Goal: Check status: Check status

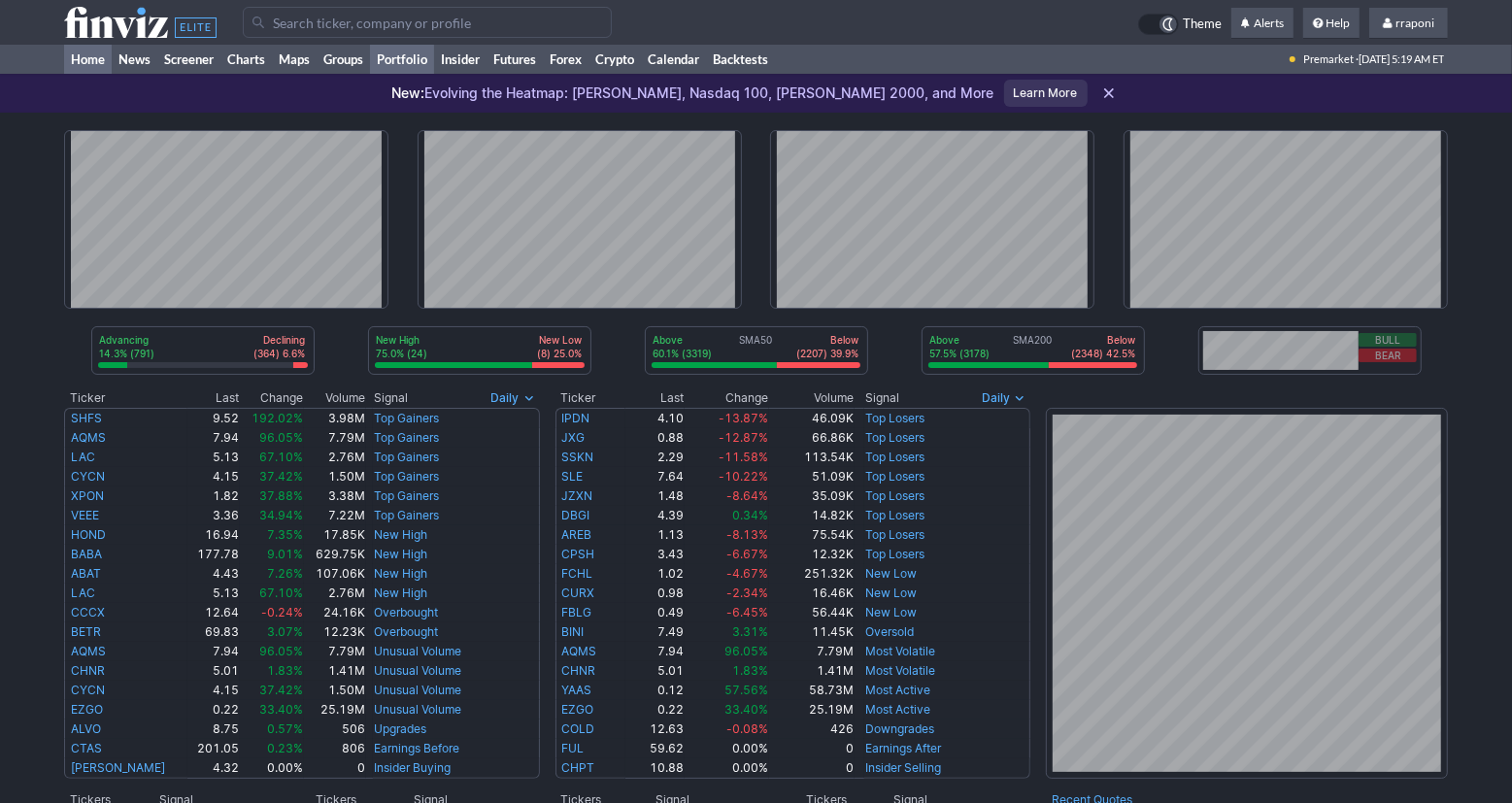
click at [426, 69] on link "Portfolio" at bounding box center [402, 59] width 64 height 29
click at [431, 62] on link "Portfolio" at bounding box center [402, 59] width 64 height 29
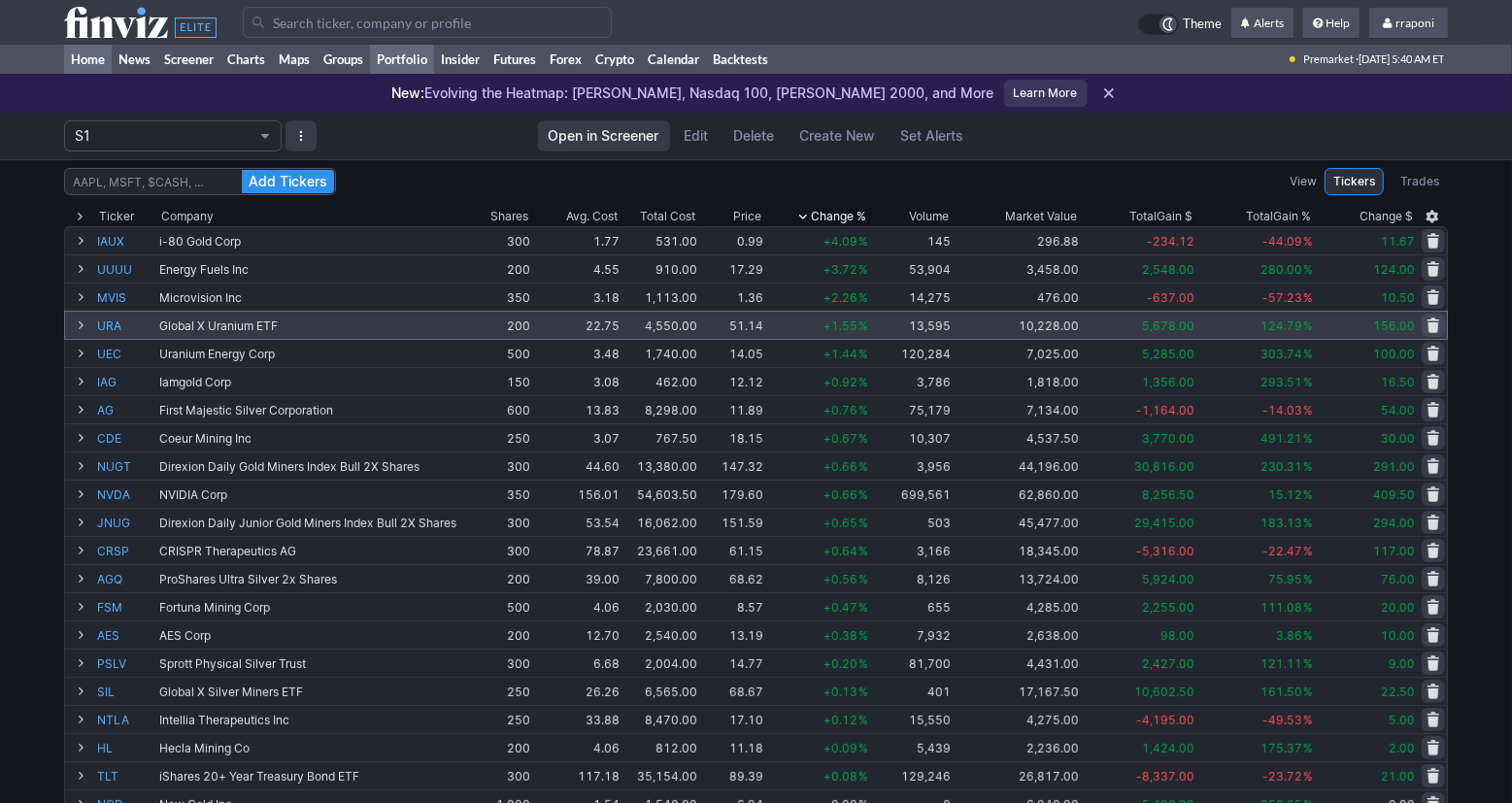
click at [104, 57] on link "Home" at bounding box center [88, 59] width 48 height 29
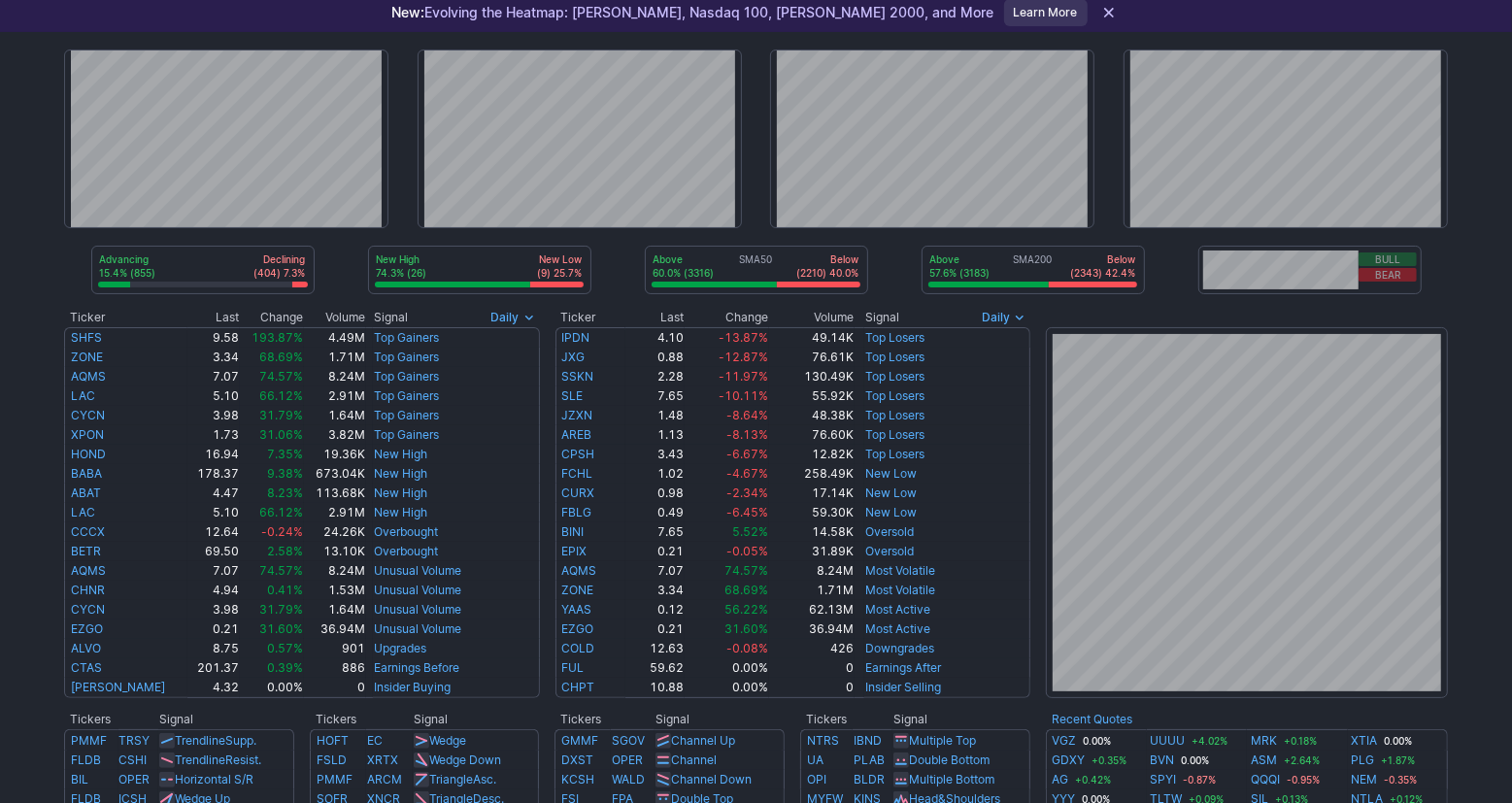
scroll to position [8, 0]
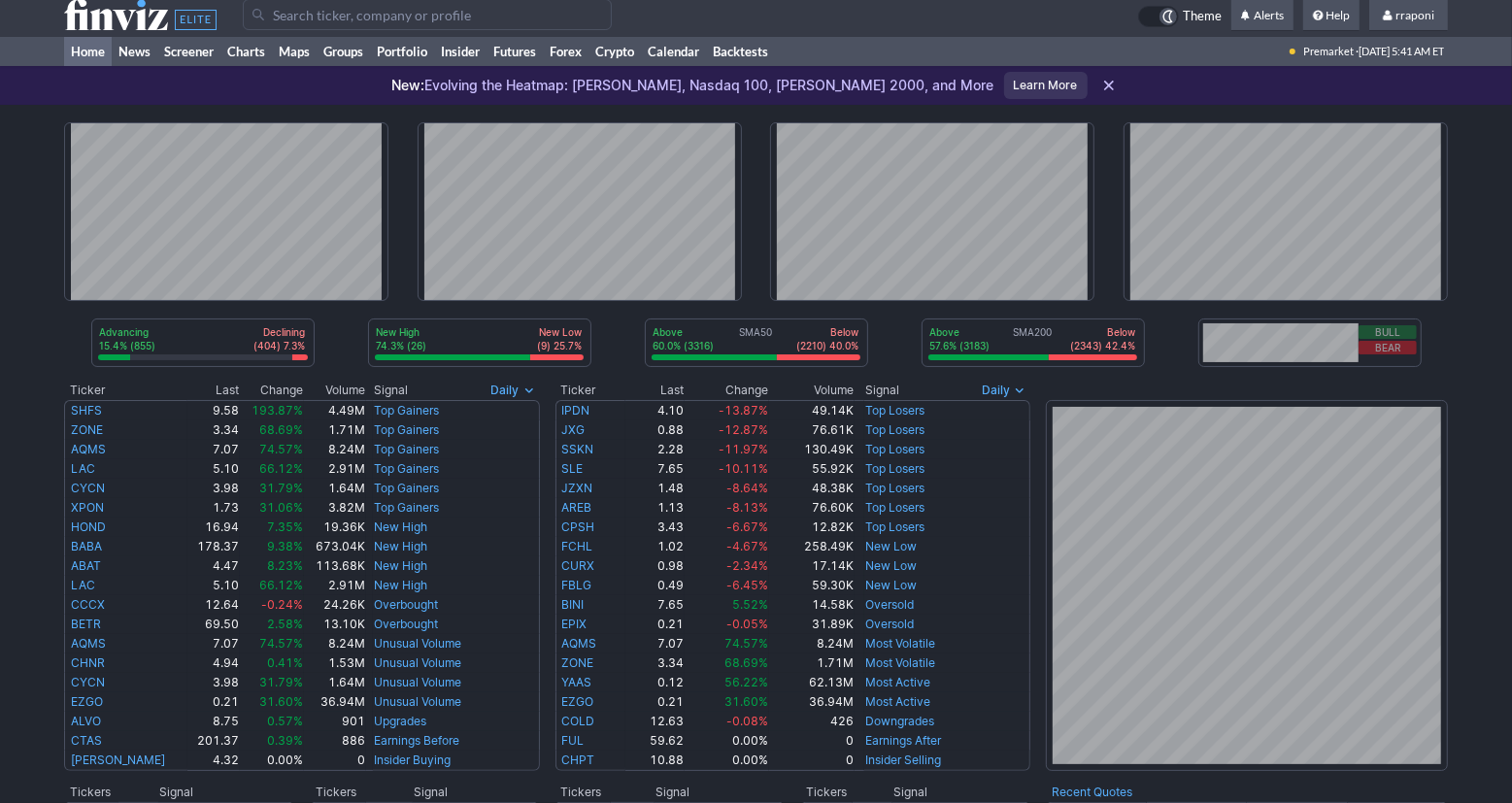
click at [1465, 389] on div "Advancing 15.4% (855) Declining (404) 7.3% New High 74.3% (26) New Low (9) 25.7…" at bounding box center [756, 817] width 1512 height 1424
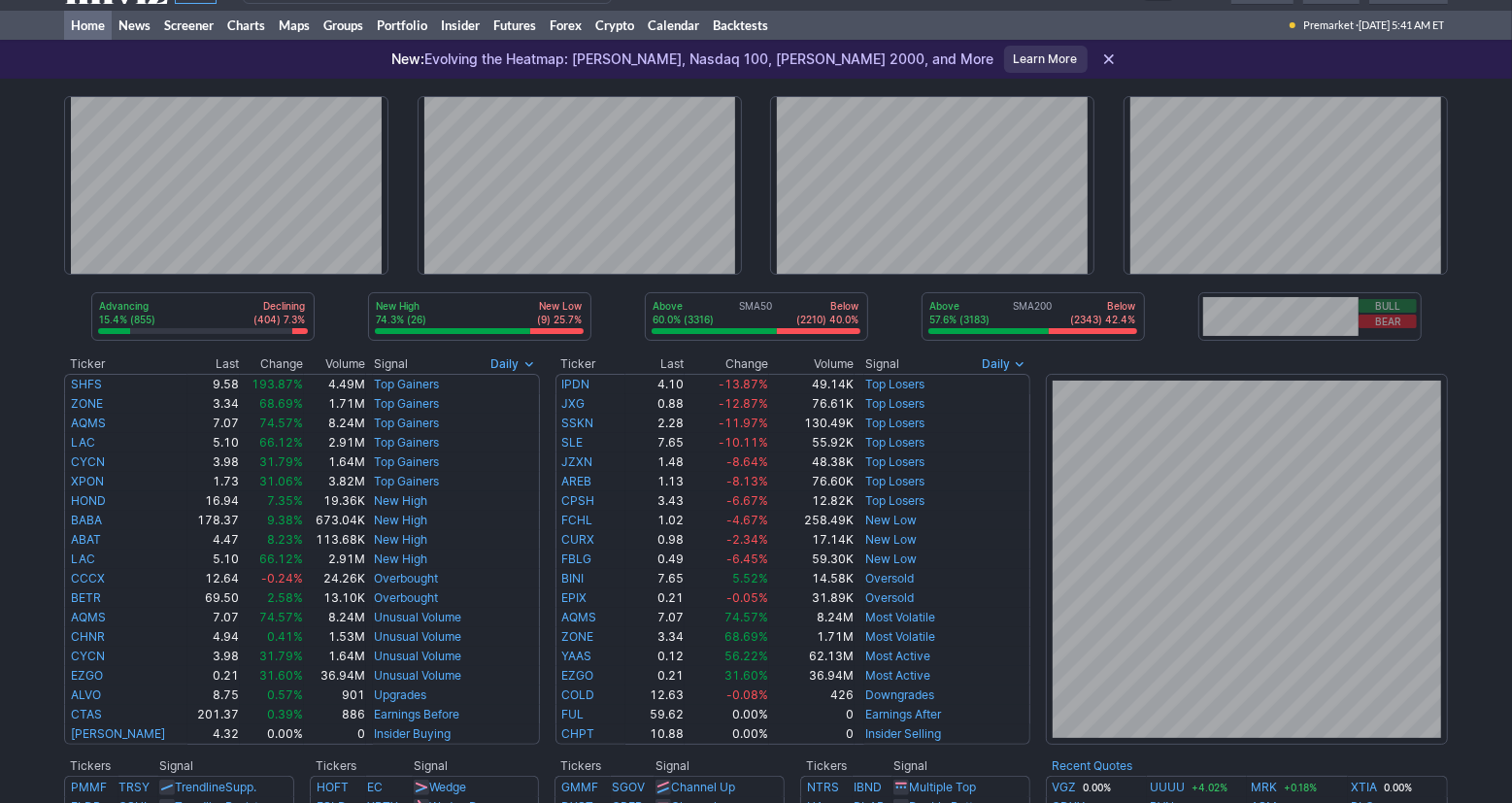
scroll to position [0, 0]
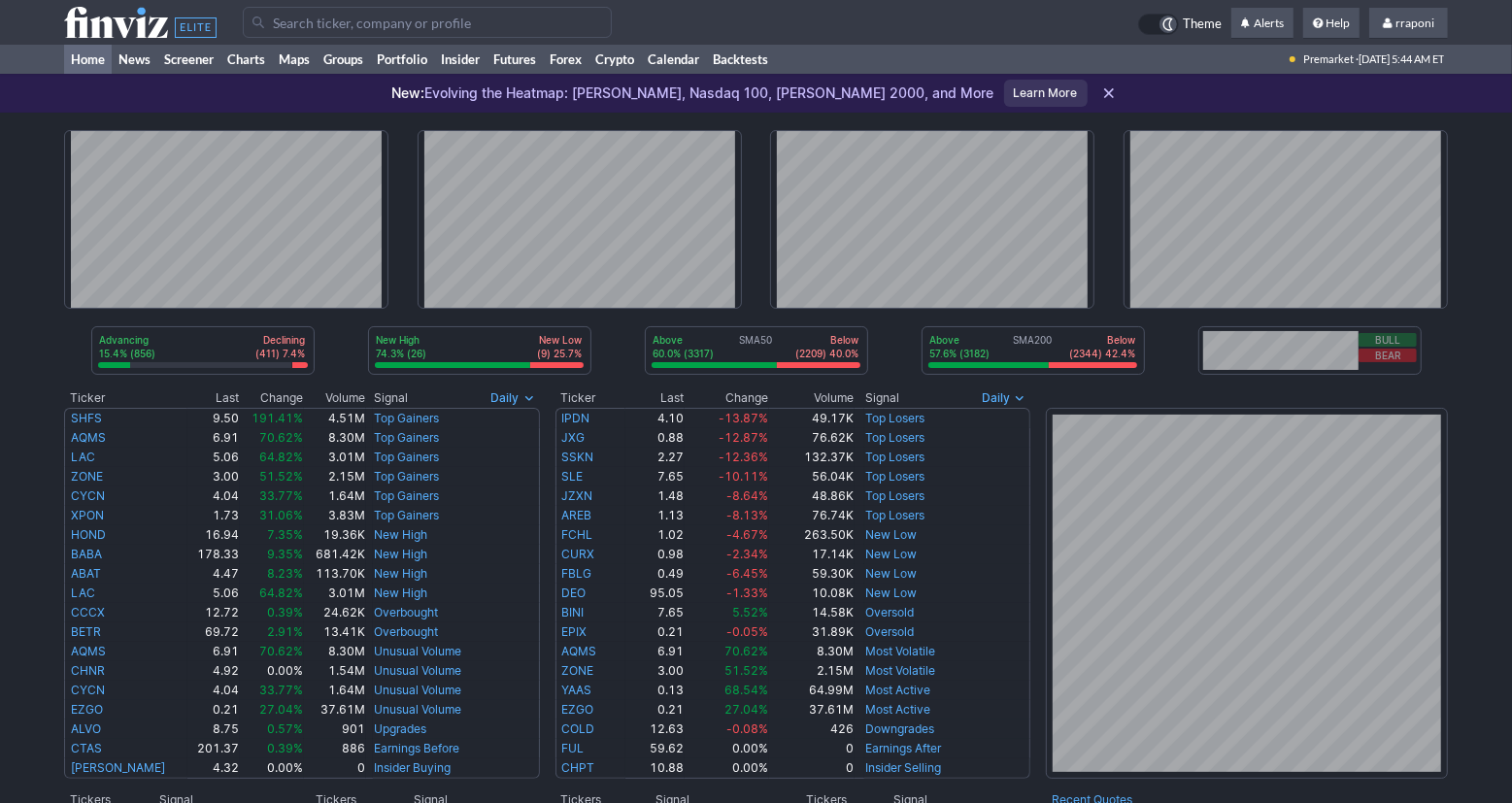
click at [422, 68] on link "Portfolio" at bounding box center [402, 59] width 64 height 29
click at [181, 55] on link "Screener" at bounding box center [188, 59] width 63 height 29
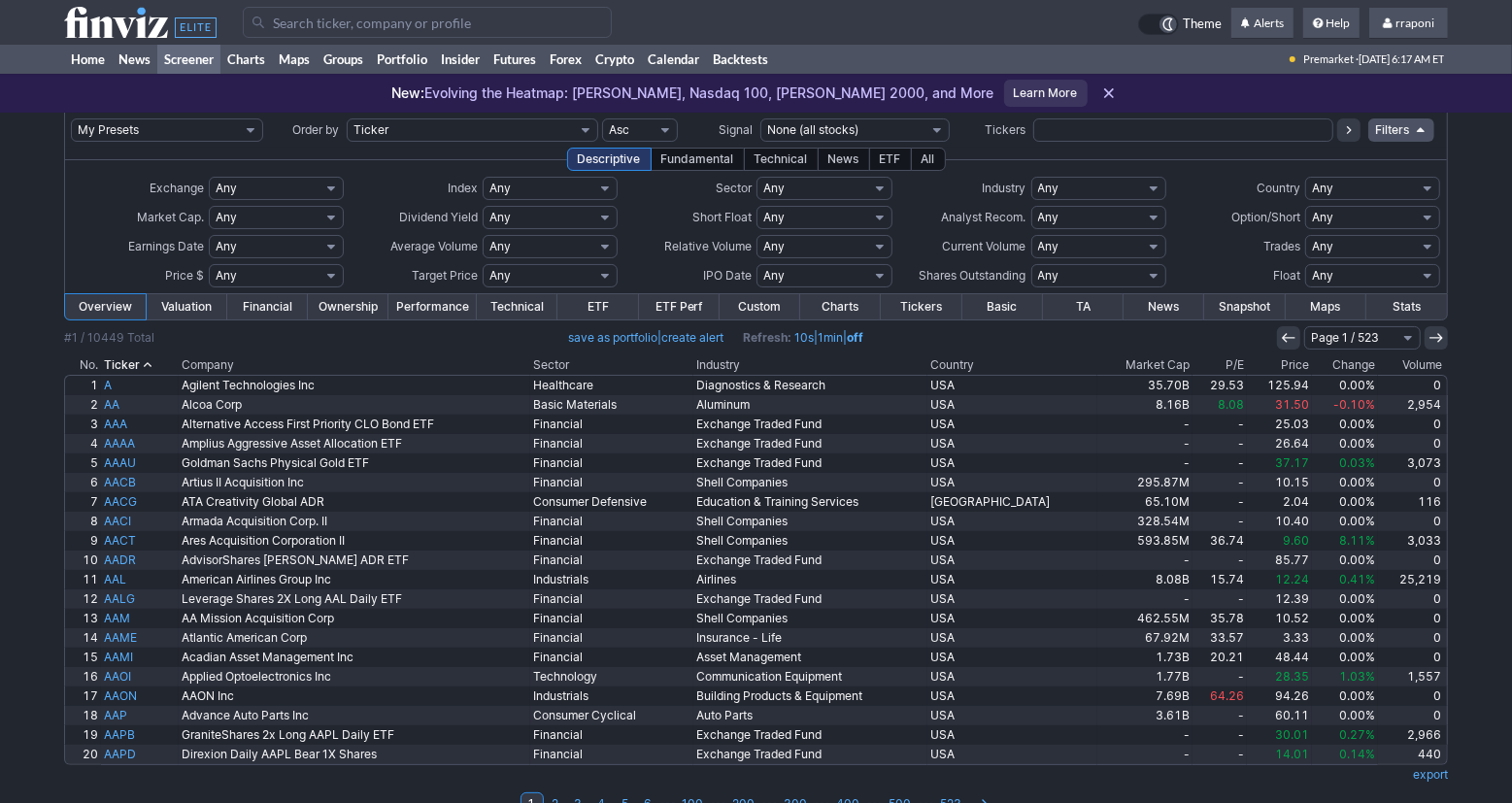
click at [1073, 121] on input "text" at bounding box center [1183, 131] width 300 height 23
type input "dis"
click at [1345, 132] on icon at bounding box center [1348, 130] width 16 height 16
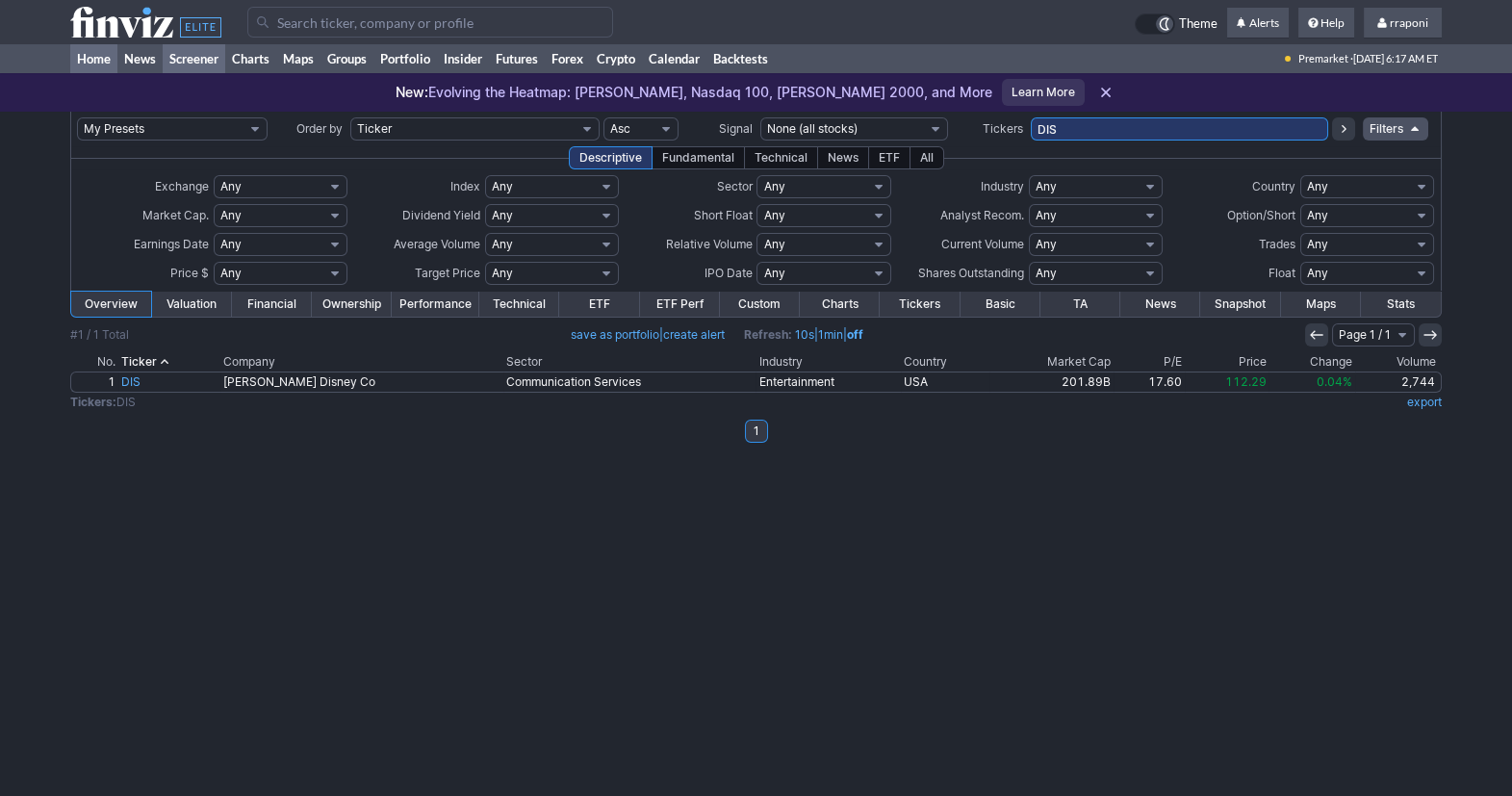
click at [106, 64] on link "Home" at bounding box center [94, 59] width 47 height 29
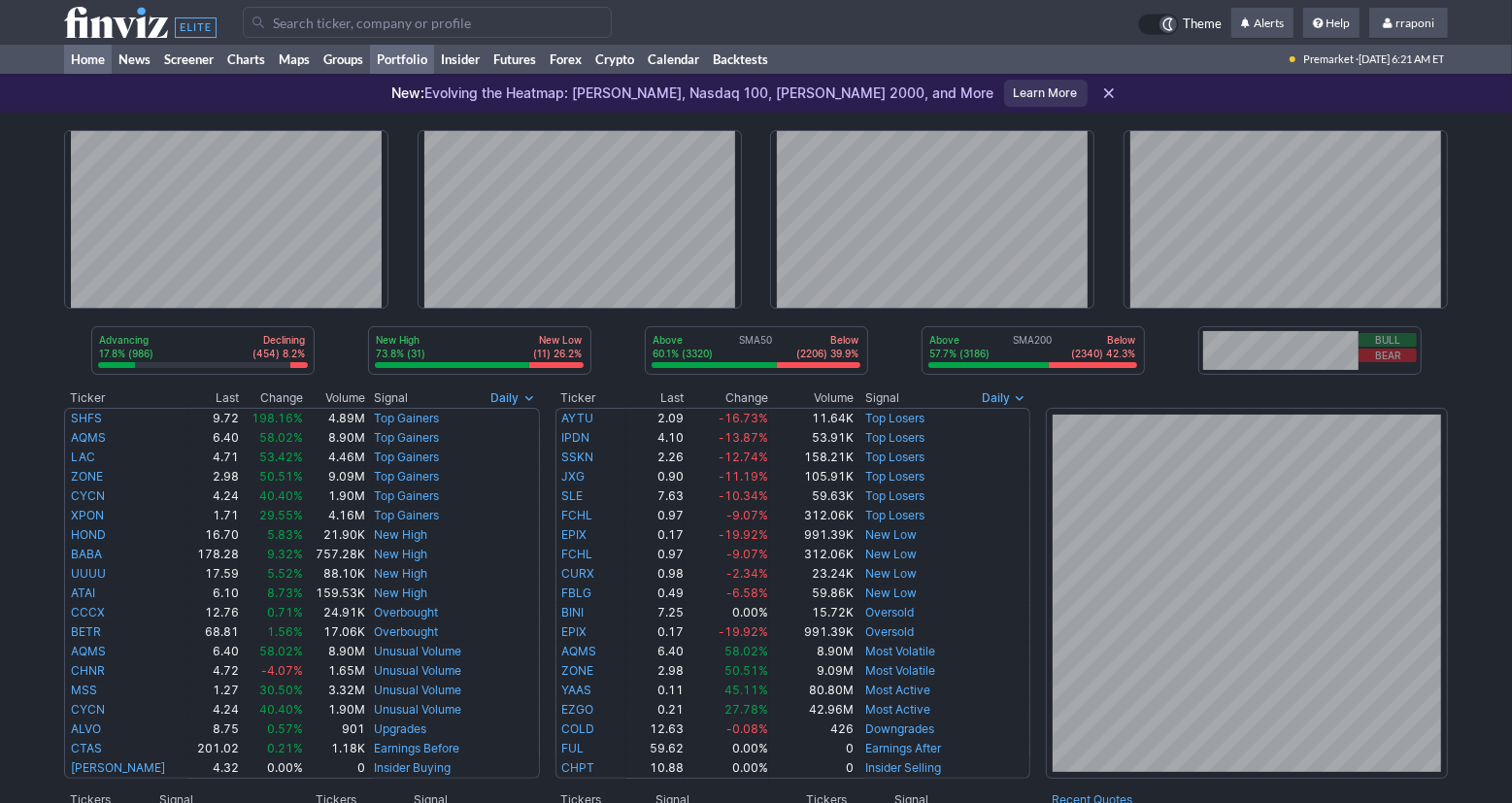
click at [429, 63] on link "Portfolio" at bounding box center [402, 59] width 64 height 29
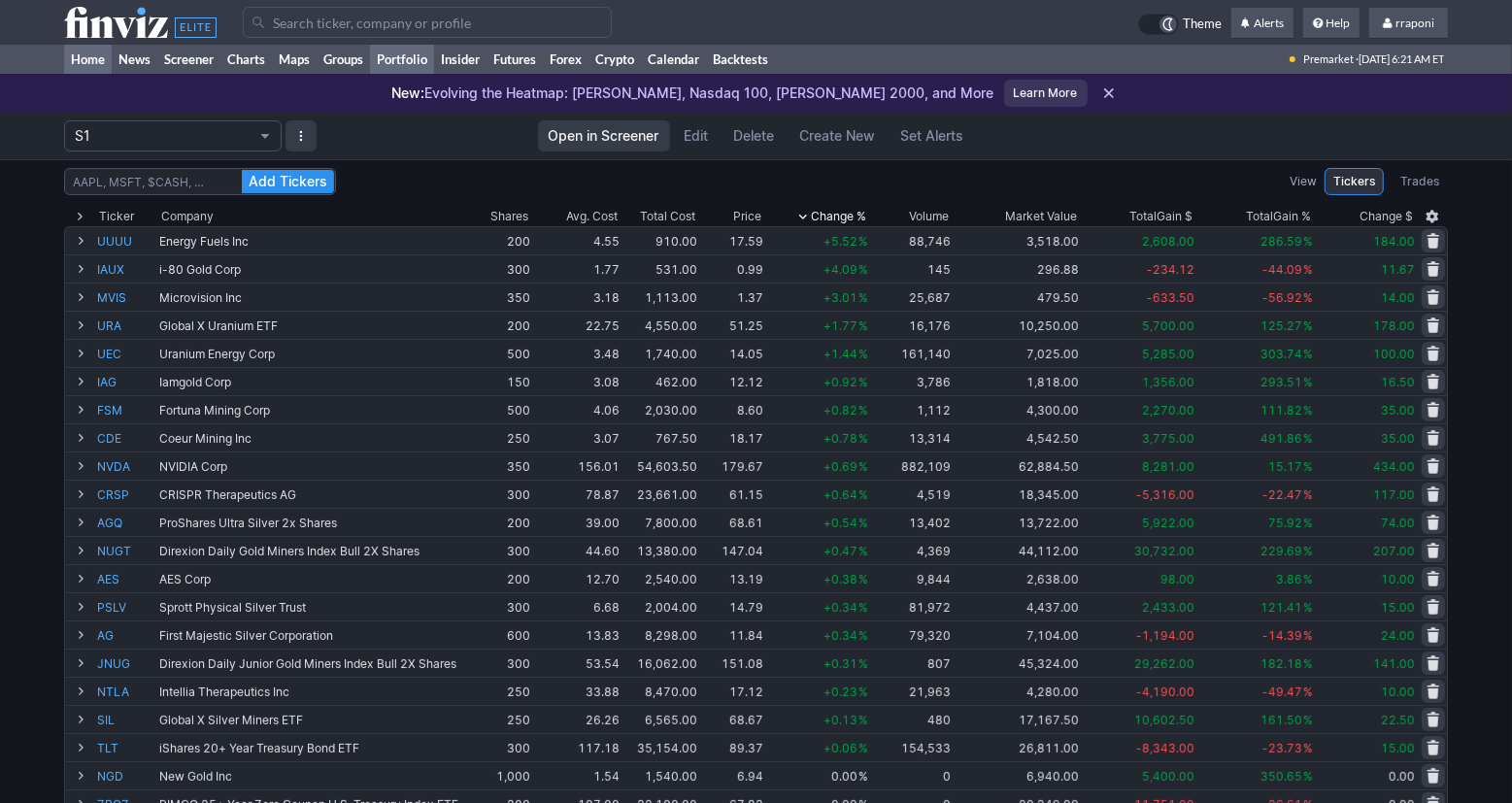
click at [111, 64] on link "Home" at bounding box center [88, 59] width 48 height 29
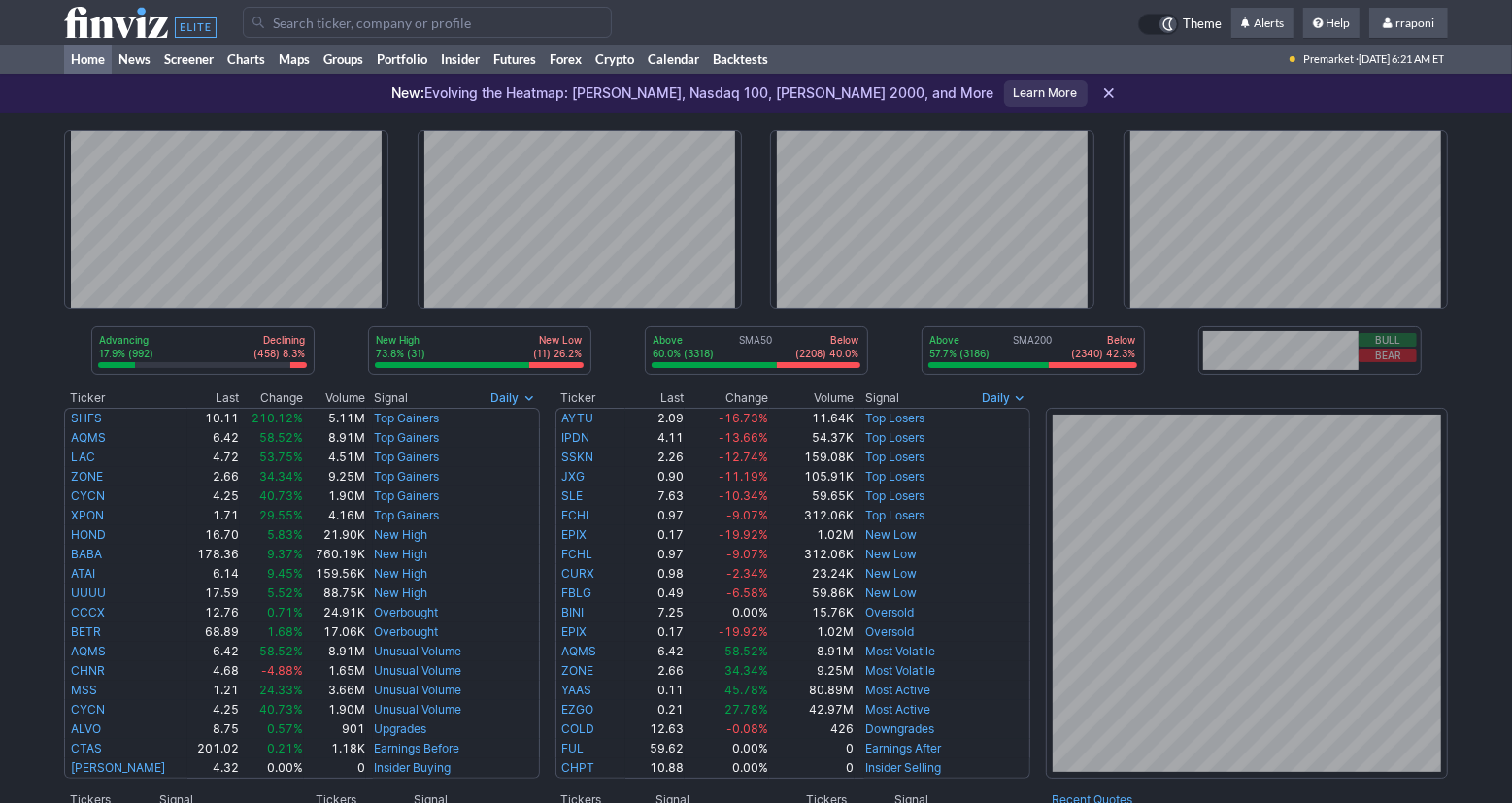
scroll to position [355, 0]
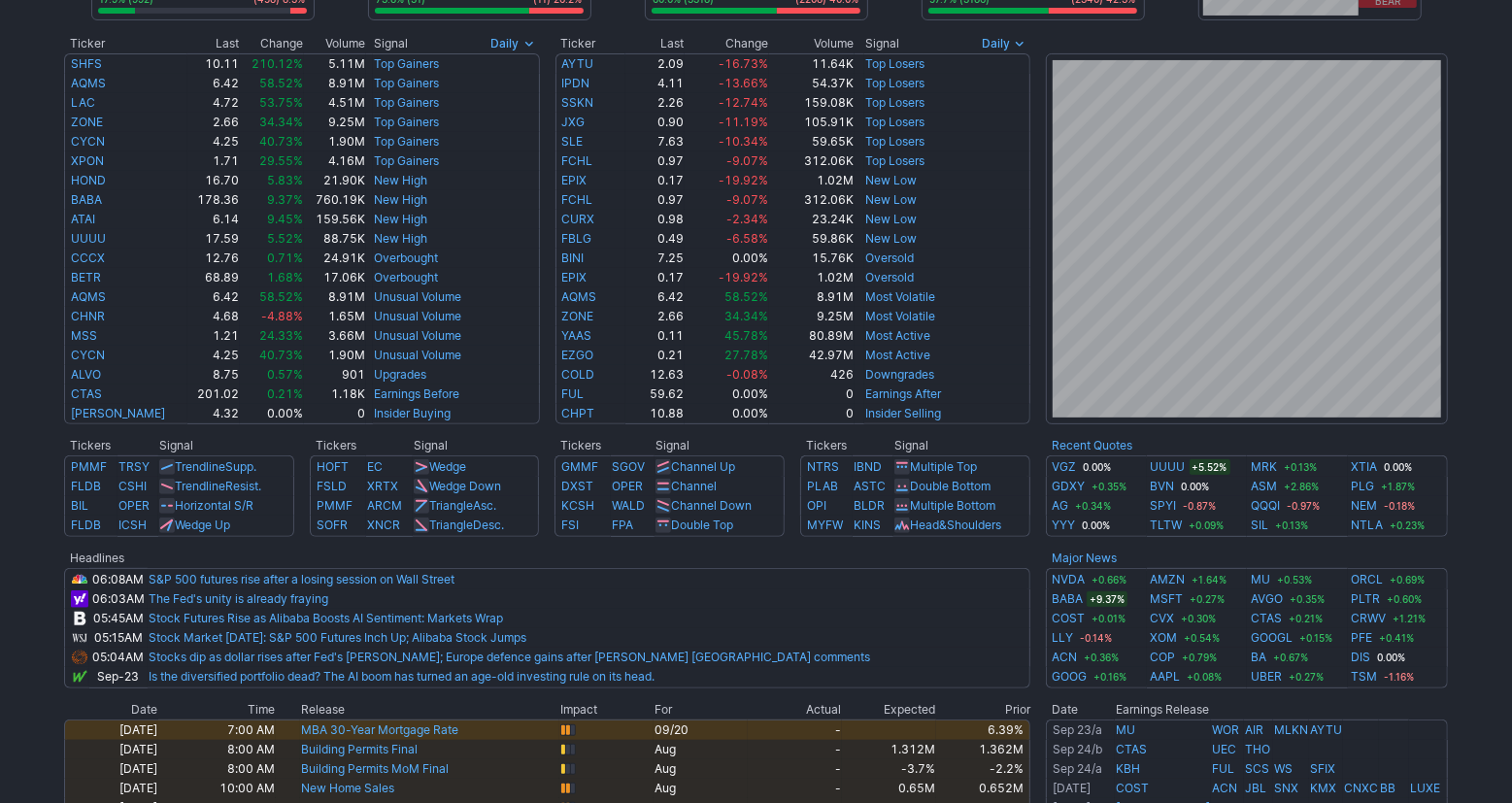
click at [1473, 536] on div "Advancing 17.9% (992) Declining (458) 8.3% New High 73.8% (31) New Low (11) 26.…" at bounding box center [756, 470] width 1512 height 1424
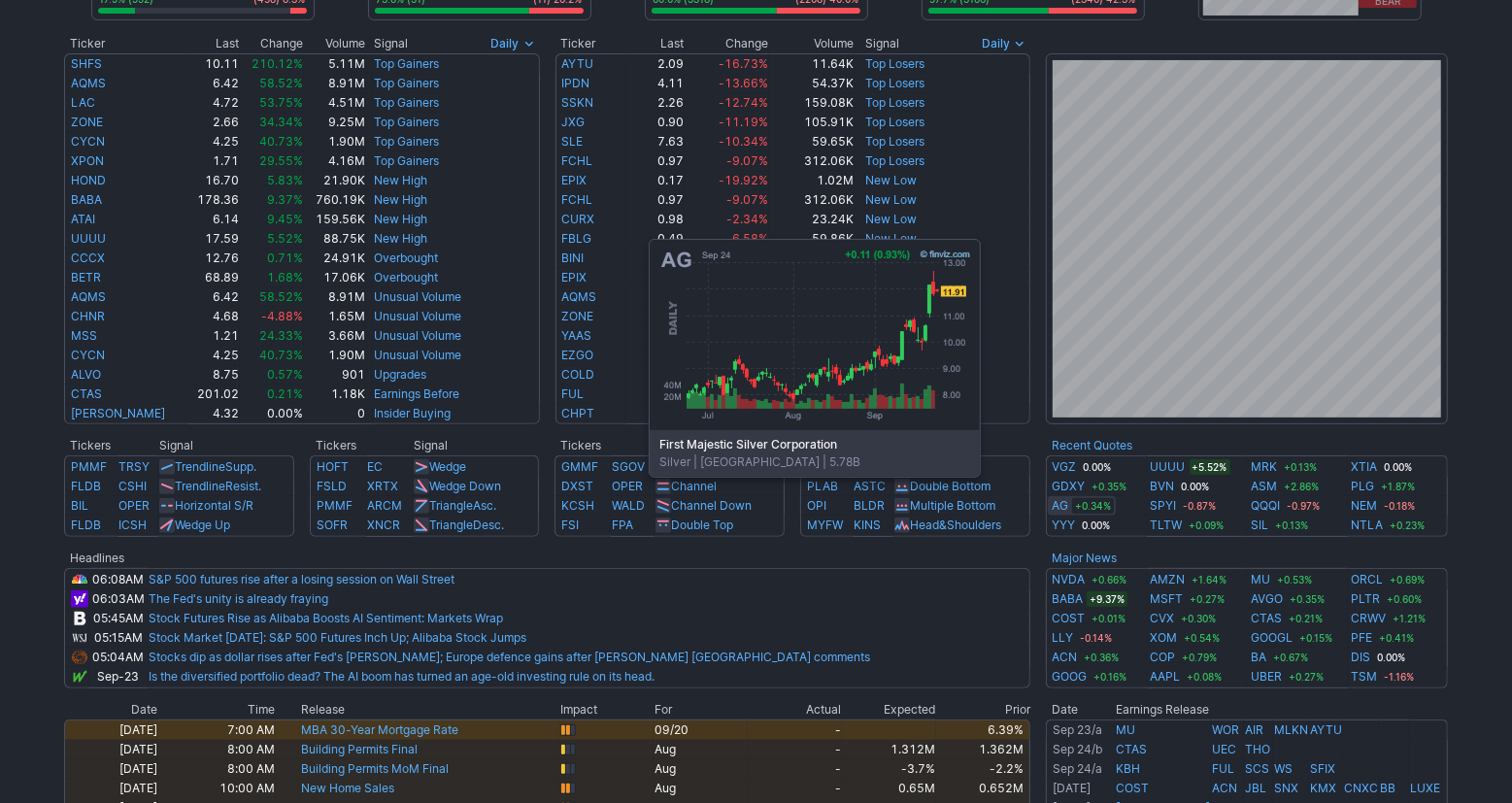
click at [1066, 505] on link "AG" at bounding box center [1060, 506] width 17 height 19
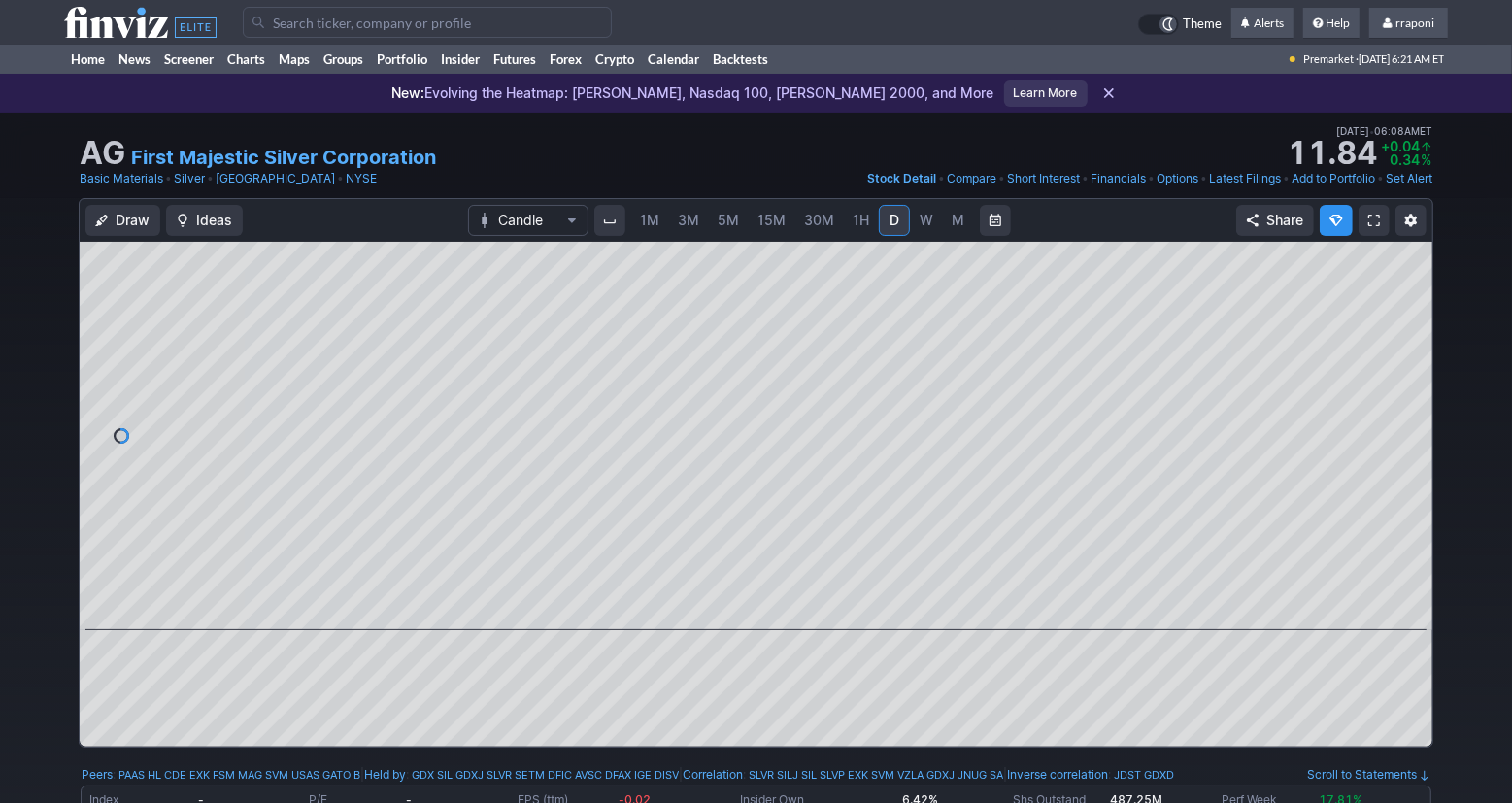
click at [951, 224] on span "M" at bounding box center [957, 219] width 13 height 17
click at [739, 602] on span at bounding box center [738, 603] width 25 height 16
click at [427, 67] on link "Portfolio" at bounding box center [402, 59] width 64 height 29
